Goal: Check status: Check status

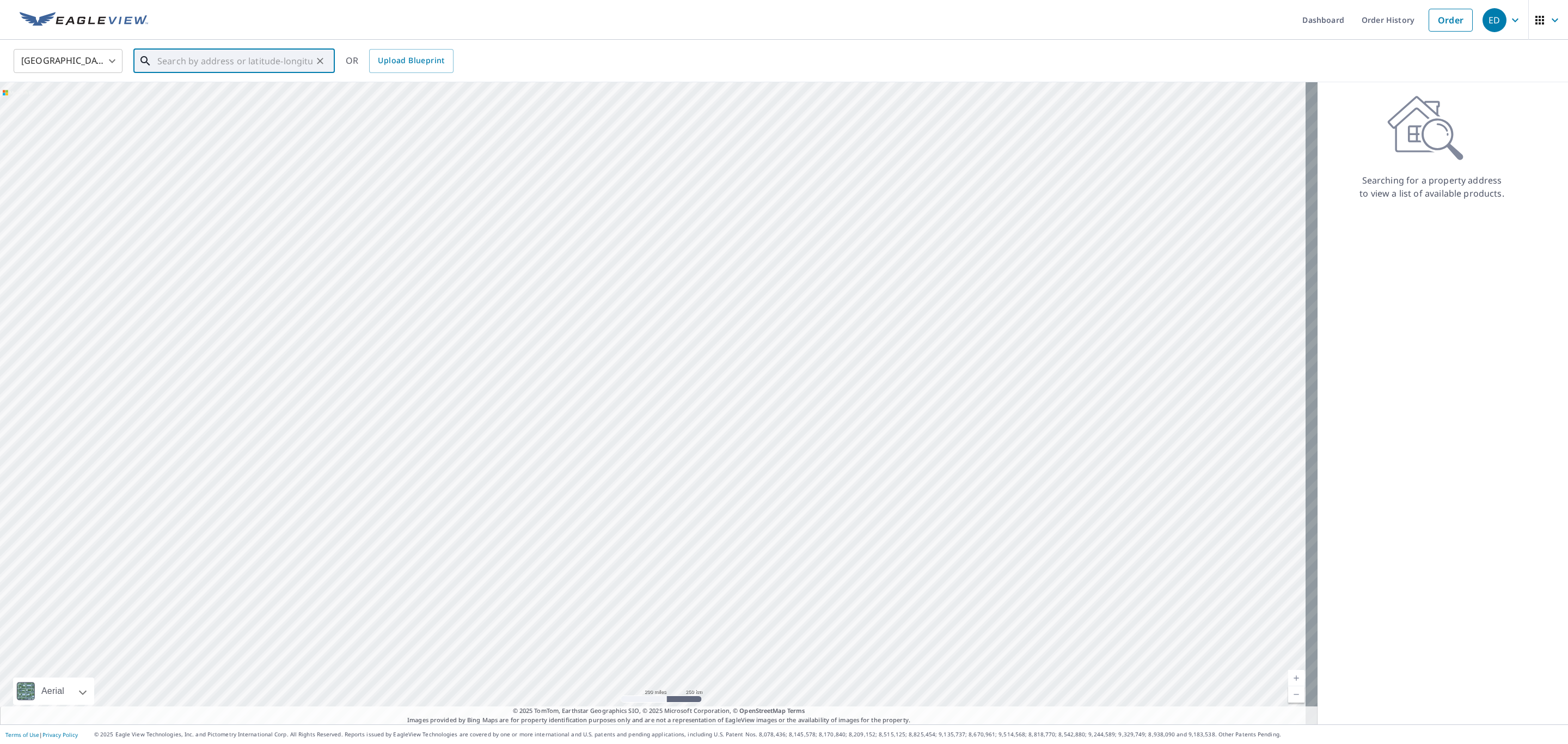
click at [177, 58] on input "text" at bounding box center [235, 61] width 155 height 30
click at [167, 58] on input "text" at bounding box center [235, 61] width 155 height 30
click at [193, 90] on span "[STREET_ADDRESS]" at bounding box center [241, 92] width 171 height 13
type input "[STREET_ADDRESS]"
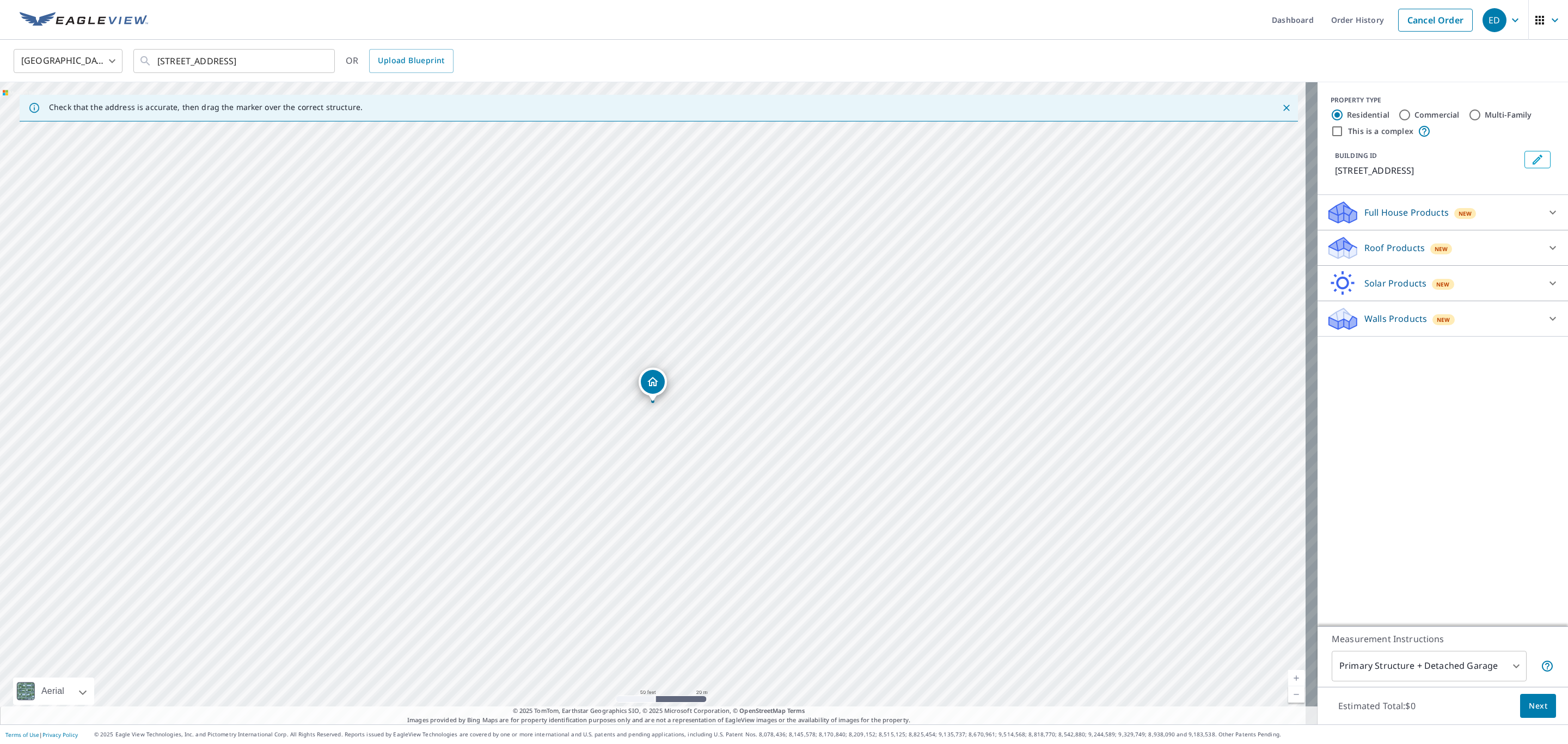
drag, startPoint x: 658, startPoint y: 459, endPoint x: 643, endPoint y: 382, distance: 78.4
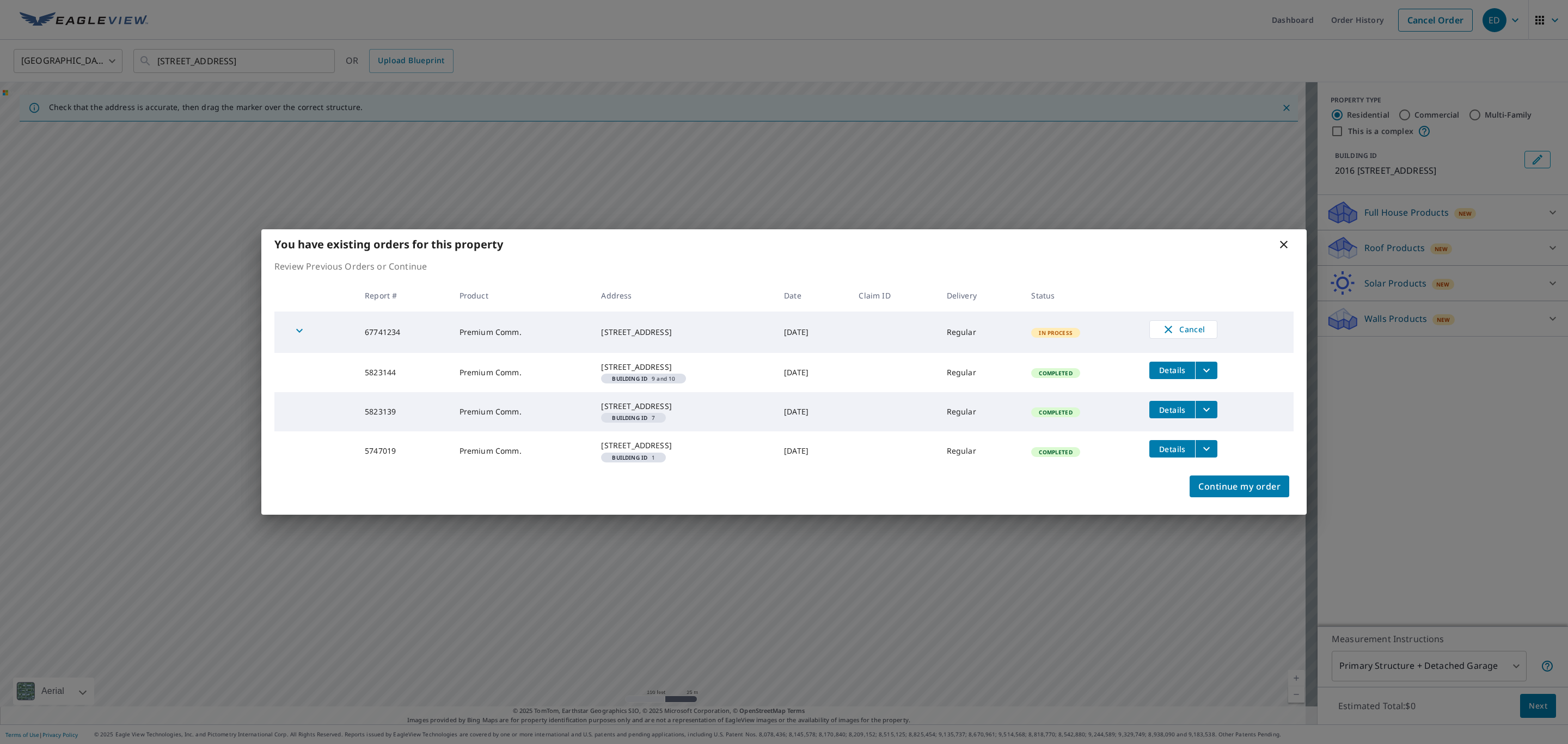
click at [1283, 238] on icon at bounding box center [1283, 244] width 13 height 13
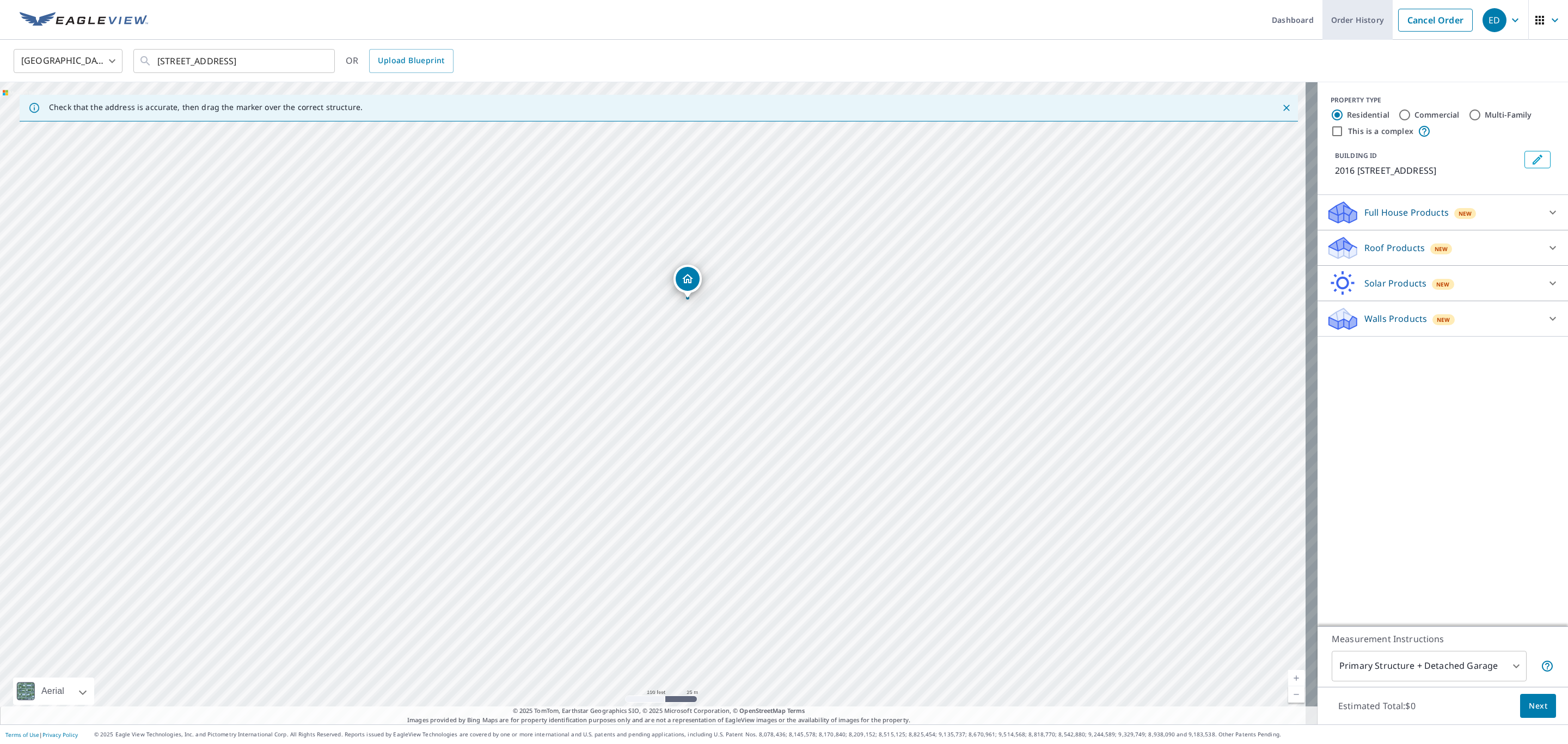
click at [1327, 20] on link "Order History" at bounding box center [1357, 20] width 70 height 40
